Goal: Information Seeking & Learning: Learn about a topic

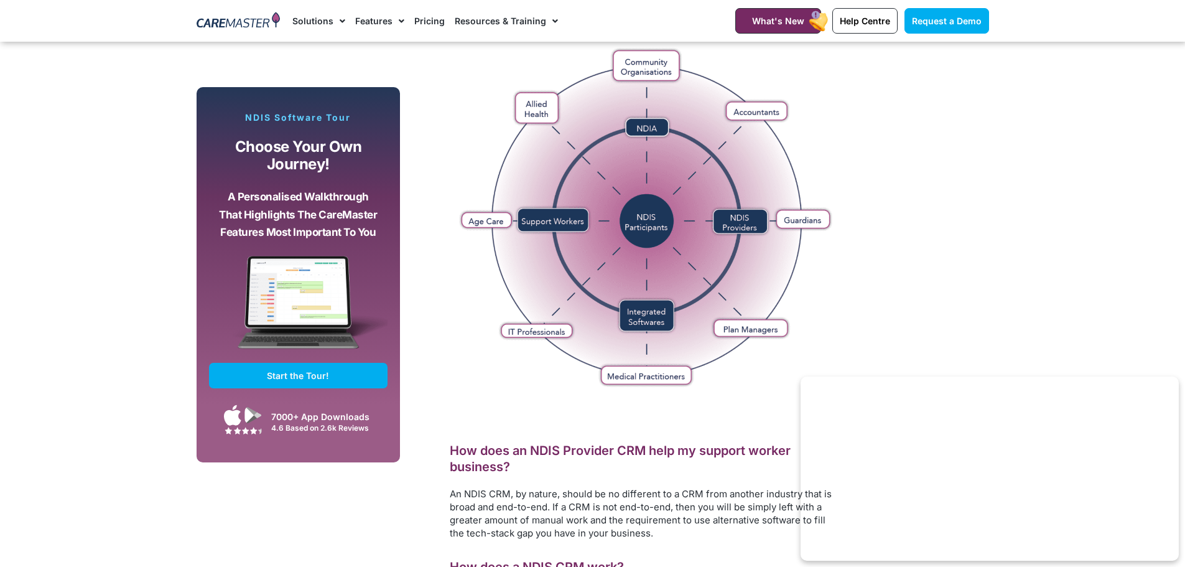
scroll to position [1119, 0]
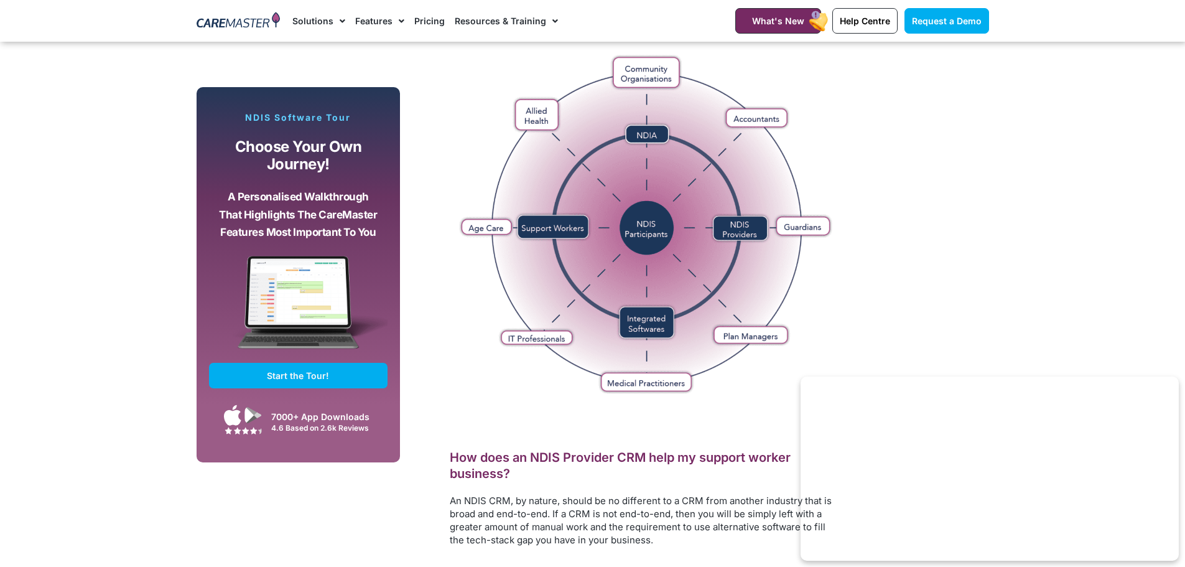
click at [426, 21] on link "Pricing" at bounding box center [429, 21] width 30 height 42
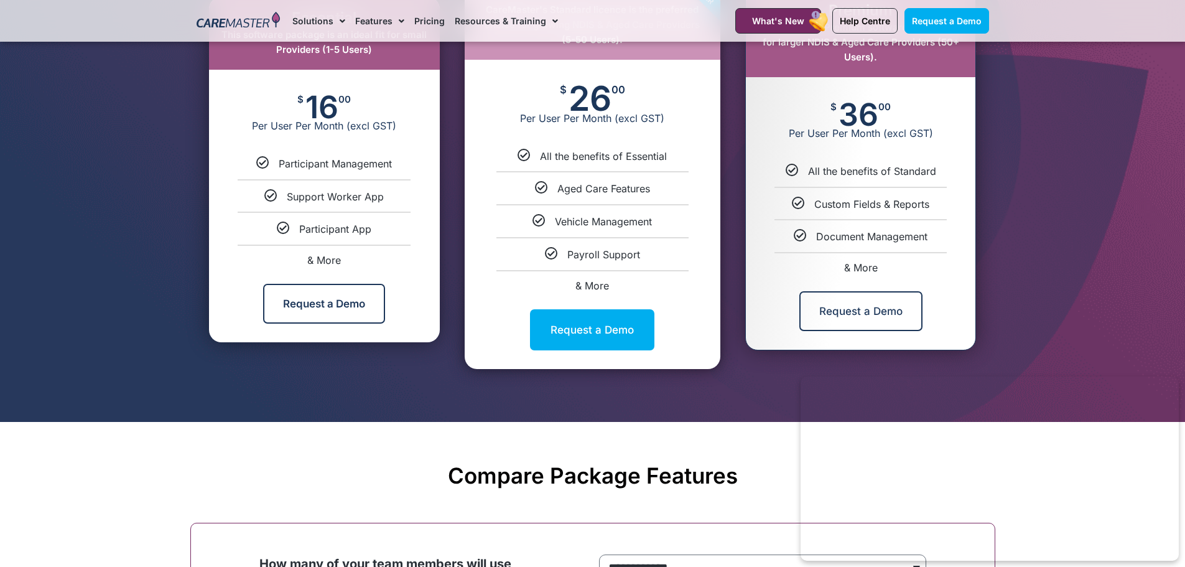
scroll to position [746, 0]
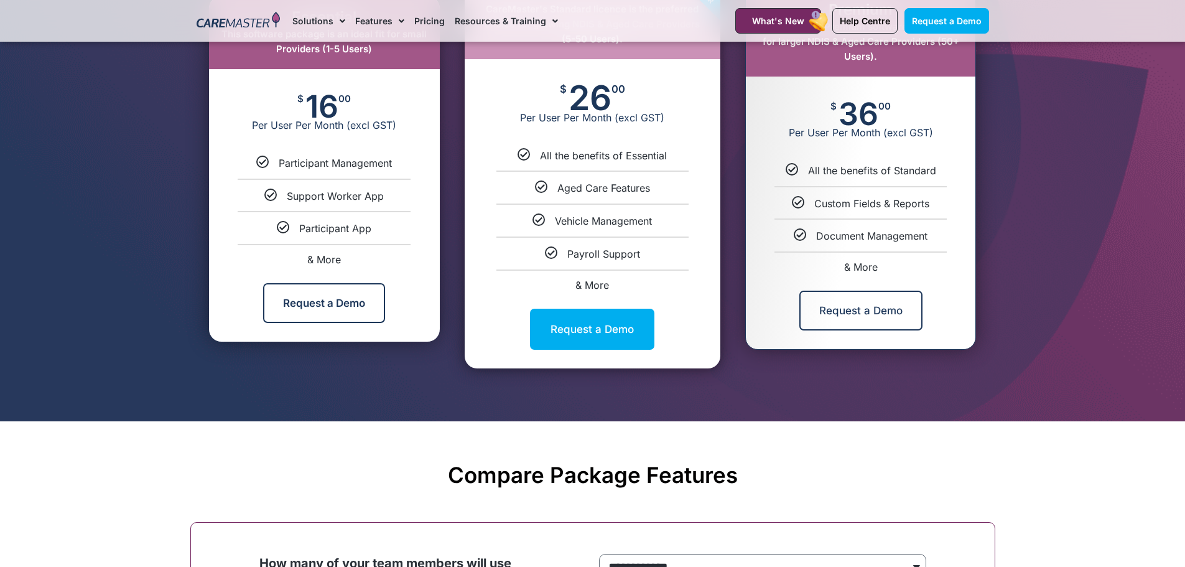
click at [323, 257] on span "& More" at bounding box center [324, 259] width 34 height 12
select select "***"
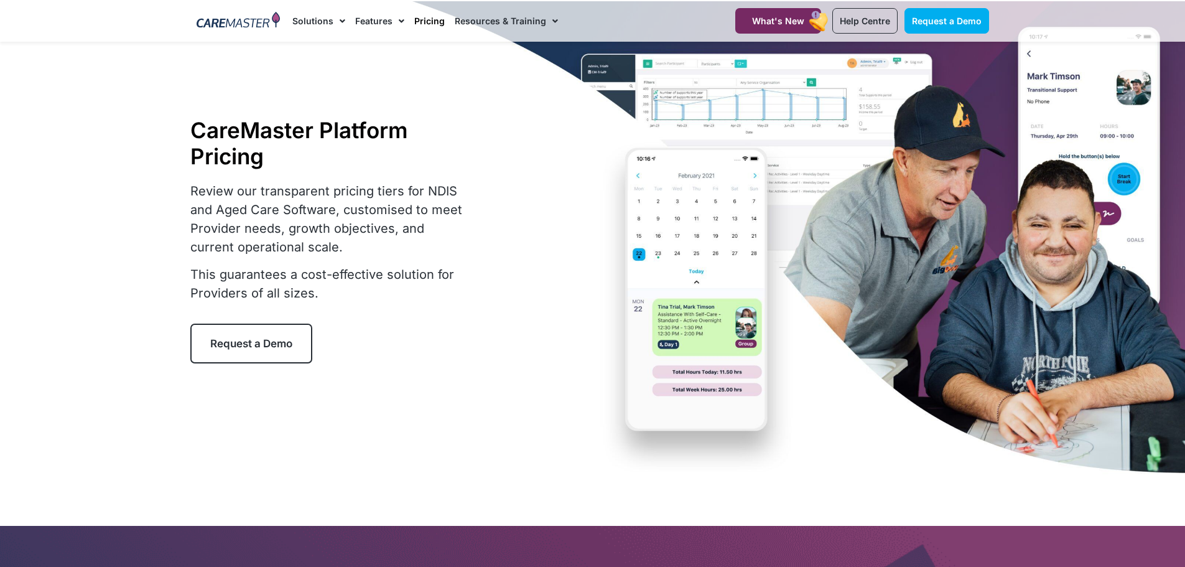
scroll to position [0, 0]
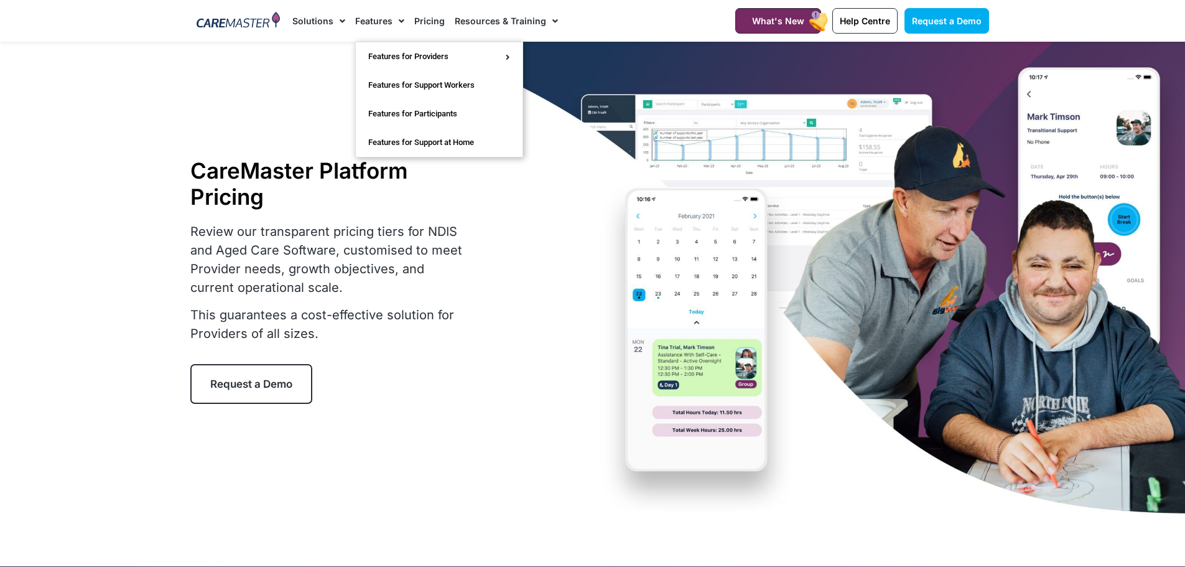
click at [388, 19] on link "Features" at bounding box center [379, 21] width 49 height 42
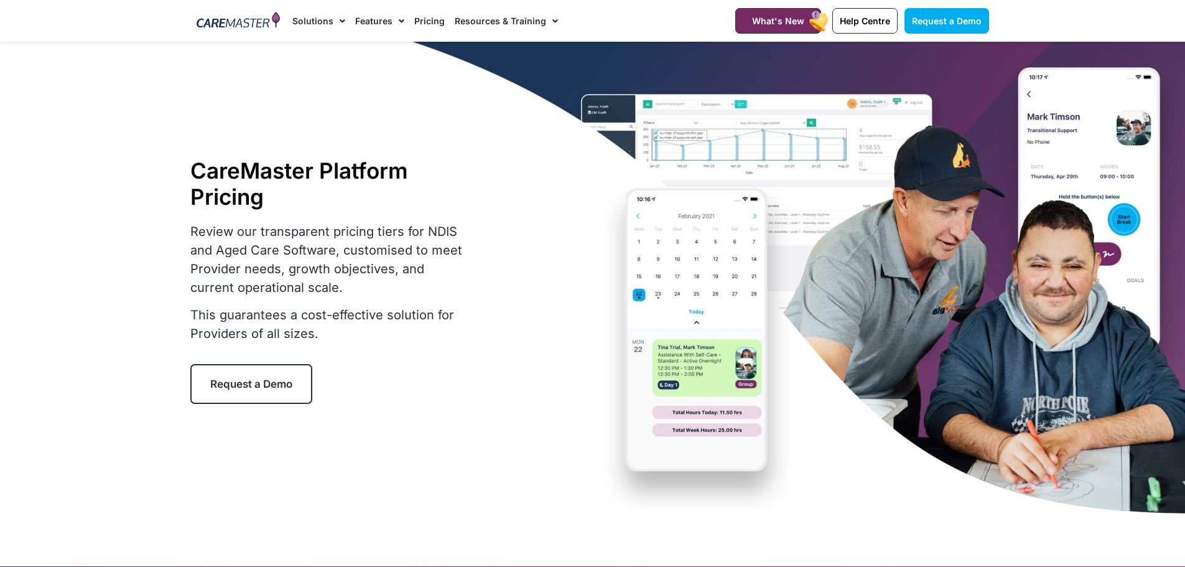
click at [382, 21] on link "Features" at bounding box center [379, 21] width 49 height 42
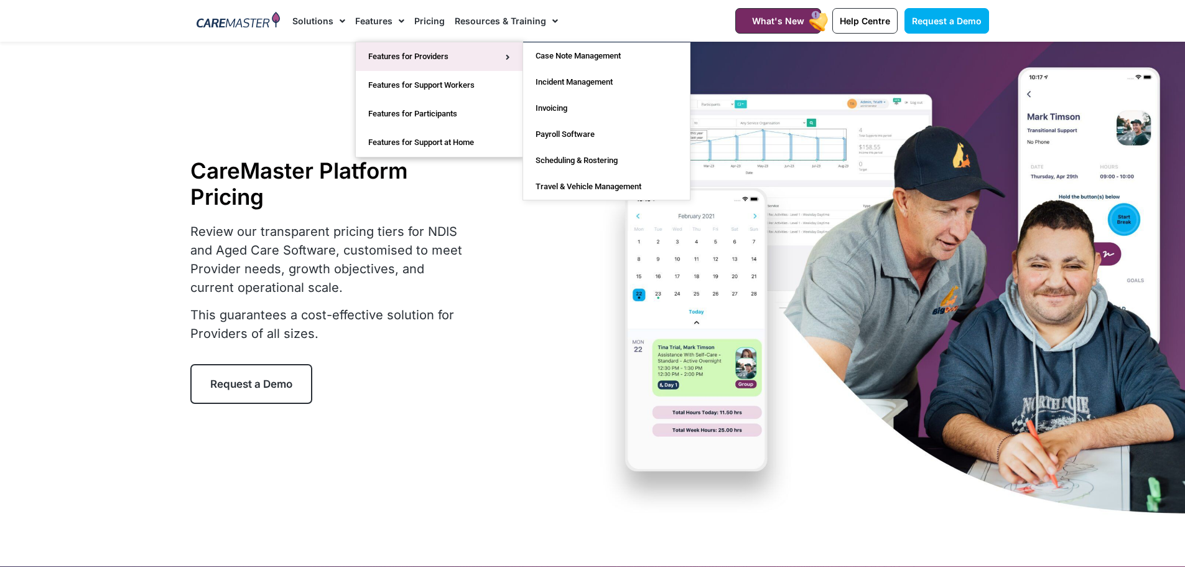
click at [425, 56] on link "Features for Providers" at bounding box center [439, 56] width 167 height 29
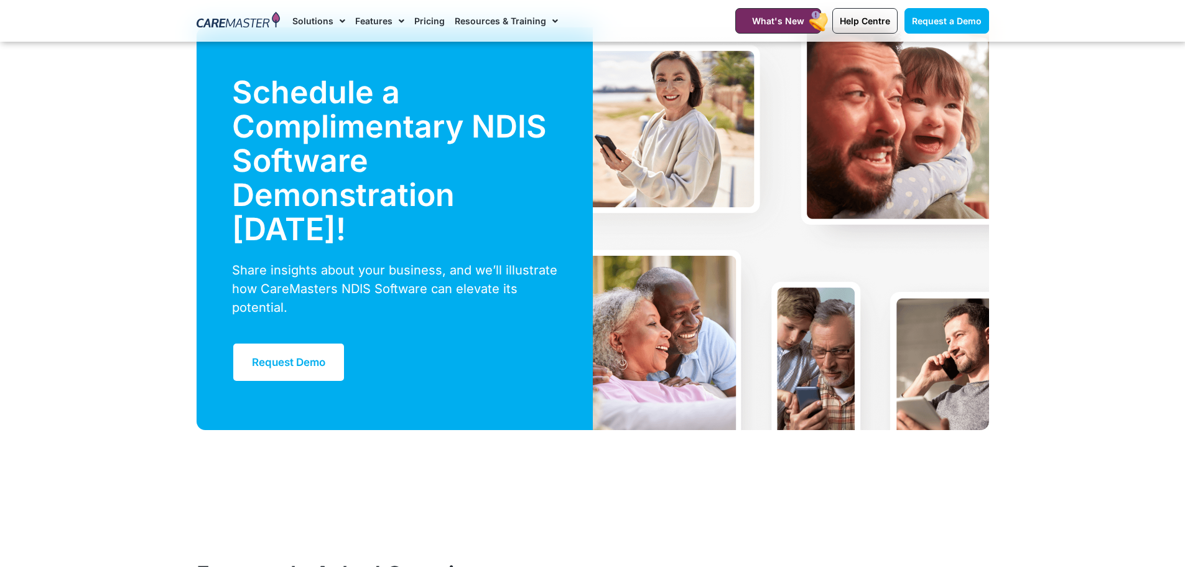
scroll to position [3420, 0]
